Goal: Find specific page/section: Find specific page/section

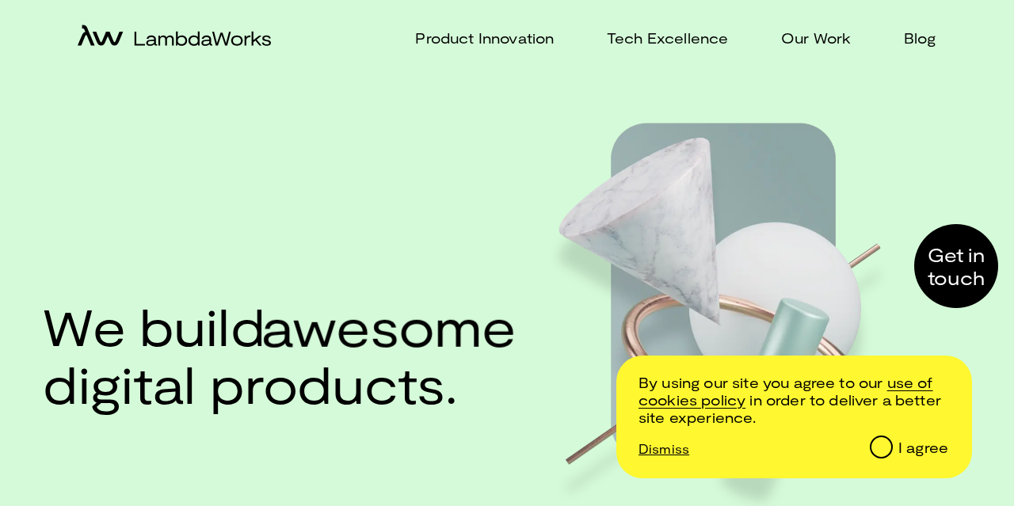
click at [921, 445] on div "I agree" at bounding box center [924, 448] width 50 height 17
click at [891, 445] on input "I agree" at bounding box center [881, 447] width 20 height 20
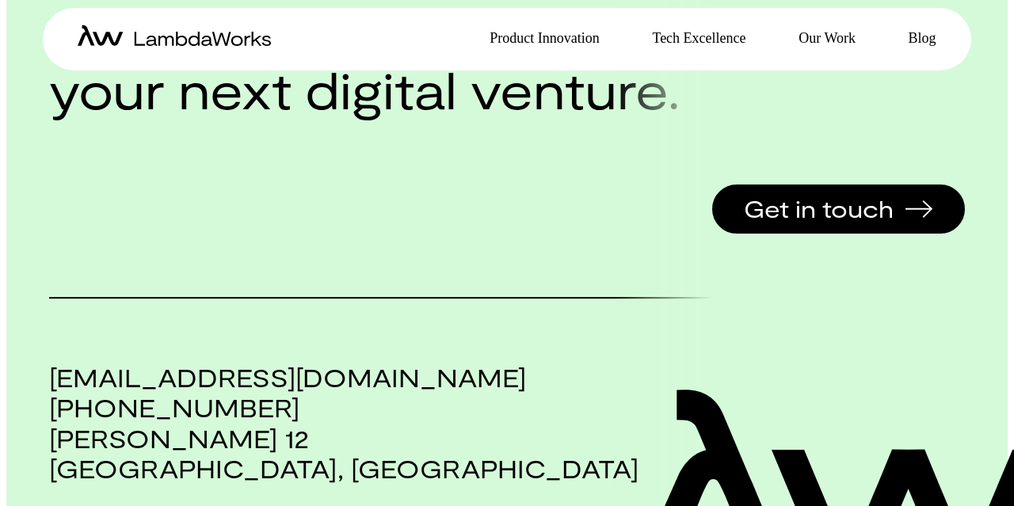
scroll to position [3246, 0]
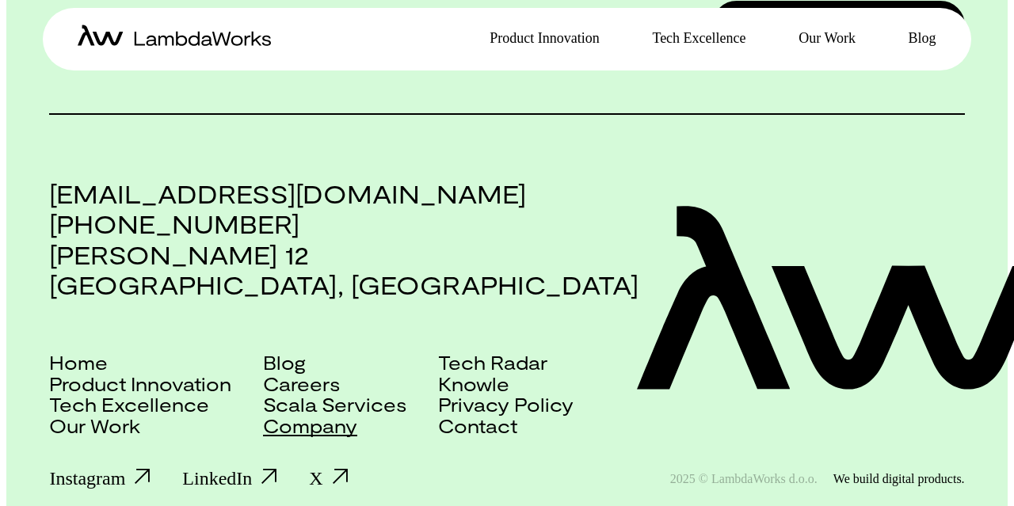
click at [283, 416] on link "Company" at bounding box center [310, 426] width 94 height 21
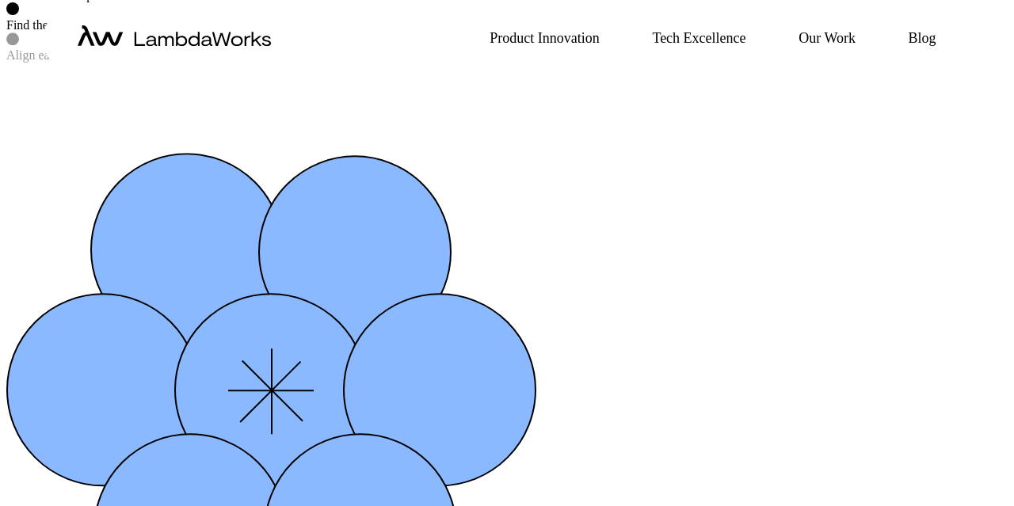
scroll to position [1788, 0]
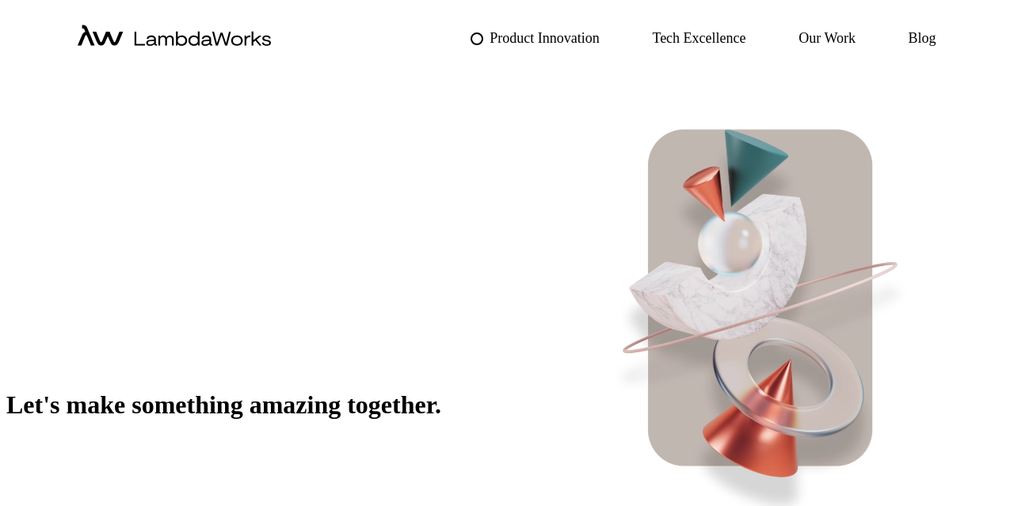
click at [500, 37] on p "Product Innovation" at bounding box center [544, 38] width 109 height 23
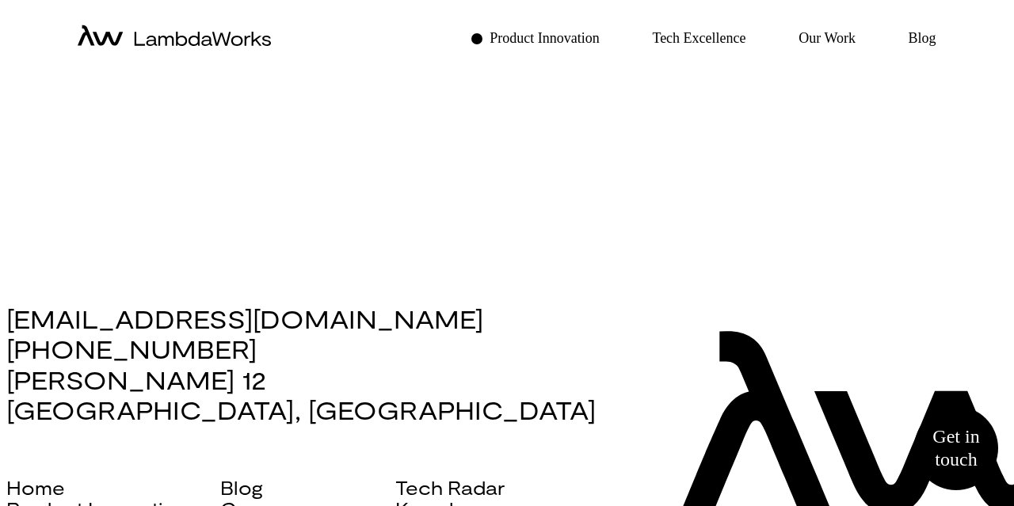
scroll to position [1342, 0]
